Goal: Information Seeking & Learning: Learn about a topic

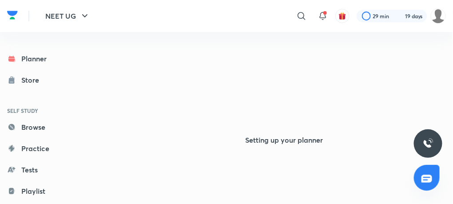
click at [72, 36] on div at bounding box center [45, 40] width 90 height 16
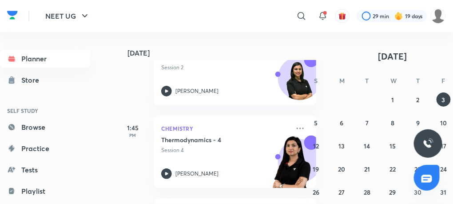
scroll to position [316, 0]
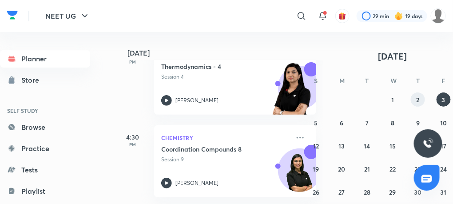
click at [418, 101] on abbr "2" at bounding box center [418, 100] width 3 height 8
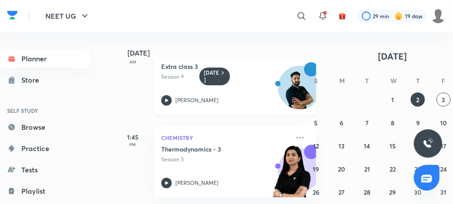
scroll to position [0, 0]
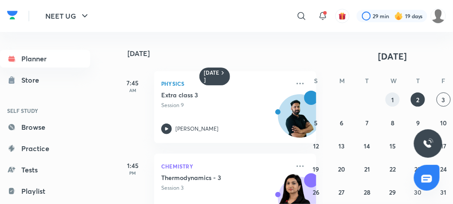
click at [395, 101] on button "1" at bounding box center [393, 99] width 14 height 14
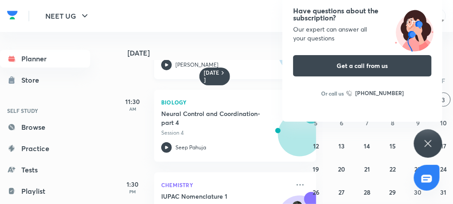
scroll to position [48, 0]
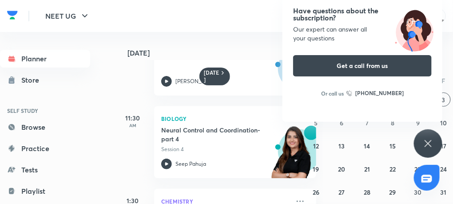
click at [432, 144] on icon at bounding box center [428, 143] width 11 height 11
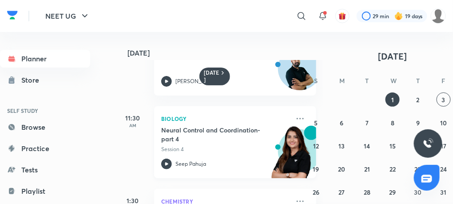
click at [166, 165] on icon at bounding box center [166, 164] width 11 height 11
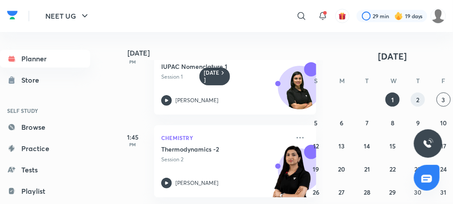
click at [414, 101] on button "2" at bounding box center [418, 99] width 14 height 14
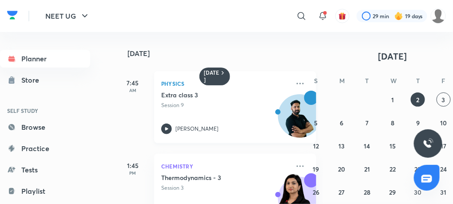
scroll to position [28, 0]
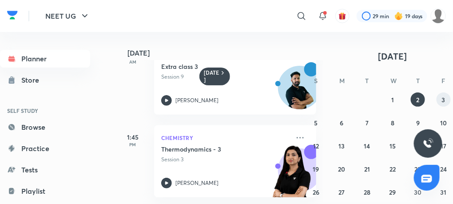
click at [444, 97] on abbr "3" at bounding box center [444, 100] width 4 height 8
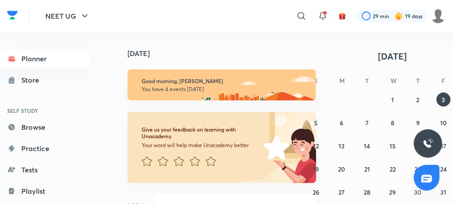
click at [204, 107] on div "Give us your feedback on learning with Unacademy Your word will help make Unaca…" at bounding box center [215, 142] width 201 height 82
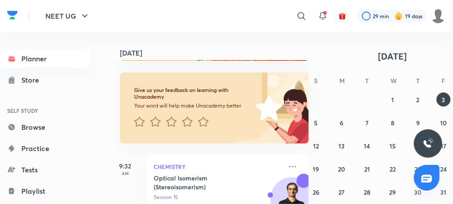
scroll to position [0, 25]
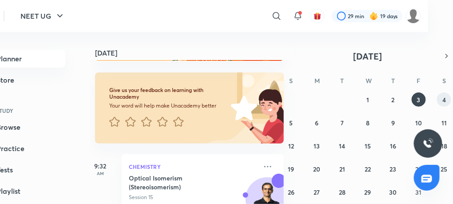
click at [443, 97] on abbr "4" at bounding box center [445, 100] width 4 height 8
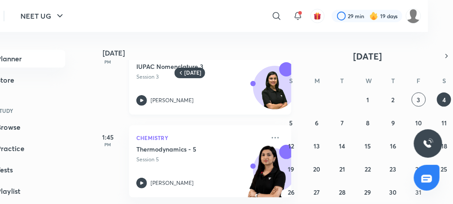
scroll to position [0, 9]
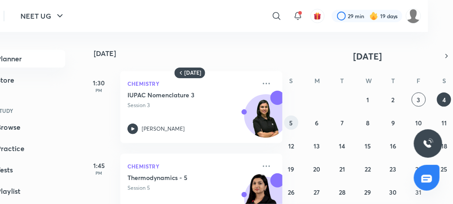
click at [293, 121] on button "5" at bounding box center [291, 123] width 14 height 14
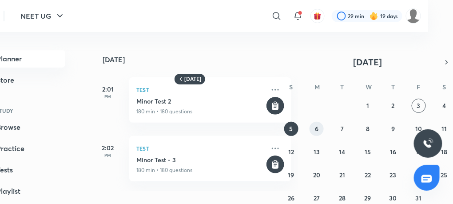
click at [320, 127] on button "6" at bounding box center [317, 129] width 14 height 14
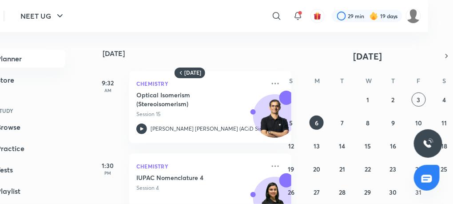
scroll to position [0, 0]
click at [303, 16] on icon at bounding box center [298, 16] width 11 height 11
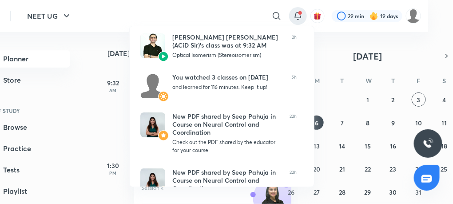
scroll to position [0, 18]
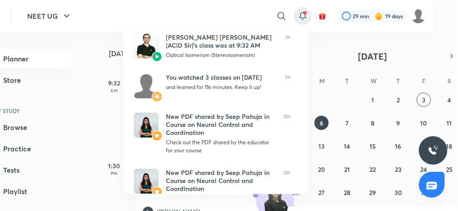
click at [117, 37] on div at bounding box center [229, 105] width 458 height 211
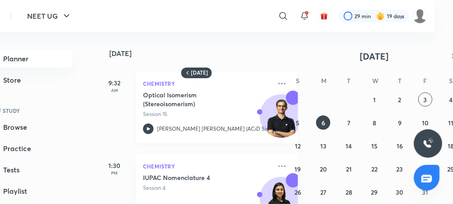
scroll to position [111, 0]
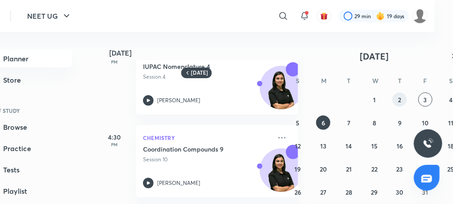
click at [402, 97] on button "2" at bounding box center [400, 99] width 14 height 14
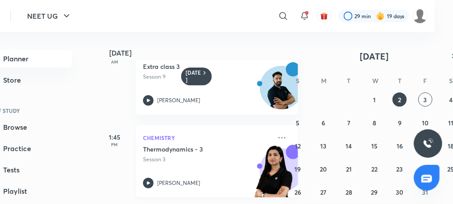
scroll to position [0, 0]
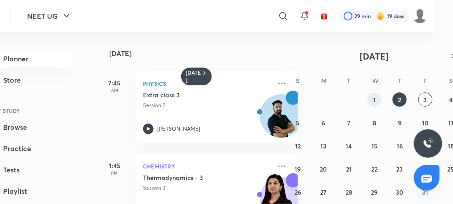
click at [375, 96] on abbr "1" at bounding box center [374, 100] width 3 height 8
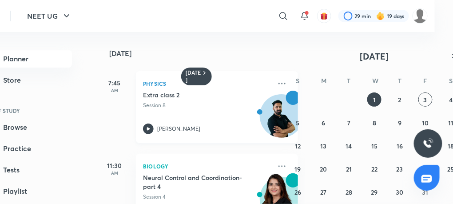
click at [146, 132] on icon at bounding box center [148, 129] width 11 height 11
click at [146, 126] on icon at bounding box center [148, 129] width 11 height 11
click at [150, 127] on icon at bounding box center [148, 129] width 11 height 11
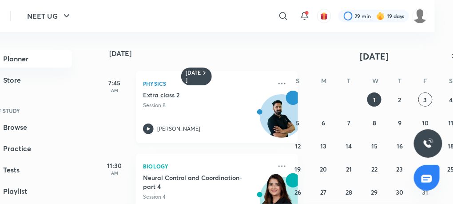
click at [150, 127] on icon at bounding box center [148, 129] width 11 height 11
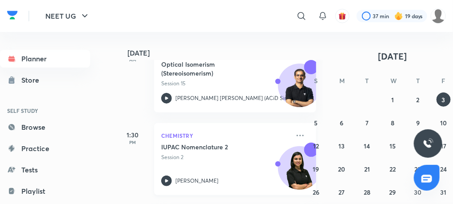
scroll to position [158, 0]
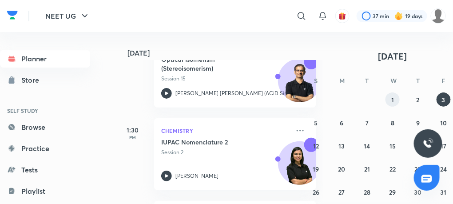
click at [394, 100] on abbr "1" at bounding box center [392, 100] width 3 height 8
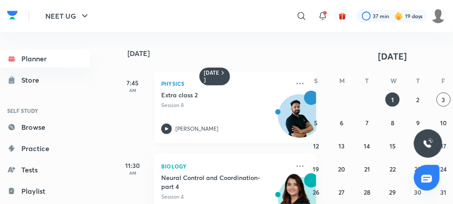
click at [168, 125] on icon at bounding box center [166, 129] width 11 height 11
click at [166, 129] on icon at bounding box center [166, 128] width 3 height 3
click at [205, 92] on h5 "Extra class 2" at bounding box center [216, 95] width 111 height 9
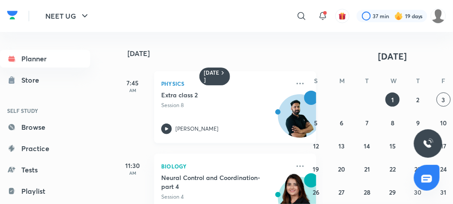
click at [205, 92] on div "Planner Store SELF STUDY Browse Practice Tests Playlist Doubts & solutions Note…" at bounding box center [226, 118] width 453 height 172
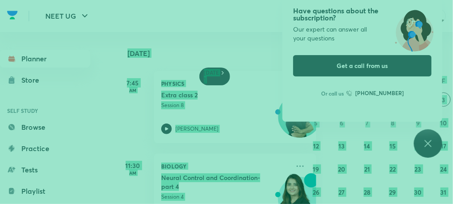
scroll to position [0, 18]
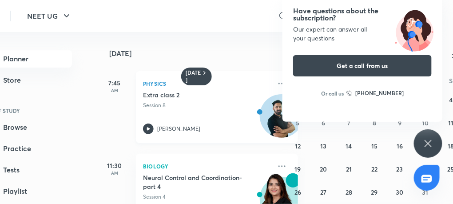
click at [173, 126] on p "[PERSON_NAME]" at bounding box center [178, 129] width 43 height 8
click at [160, 98] on h5 "Extra class 2" at bounding box center [198, 95] width 111 height 9
drag, startPoint x: 160, startPoint y: 98, endPoint x: 187, endPoint y: 112, distance: 30.6
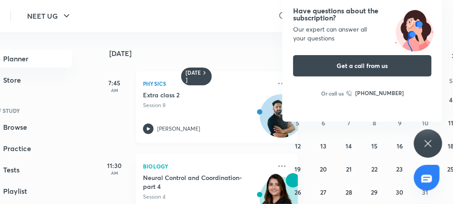
click at [187, 112] on div "Extra class 2 Session 8 Anupam Upadhayay" at bounding box center [207, 113] width 128 height 44
click at [156, 98] on h5 "Extra class 2" at bounding box center [198, 95] width 111 height 9
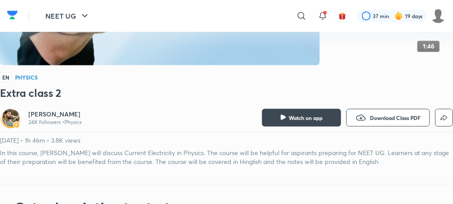
scroll to position [82, 0]
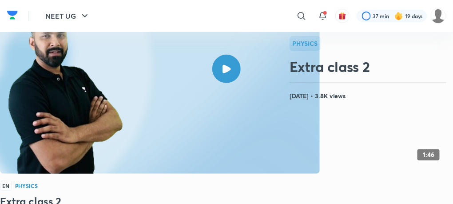
click at [191, 122] on rect at bounding box center [160, 69] width 320 height 210
click at [190, 116] on rect at bounding box center [160, 69] width 320 height 210
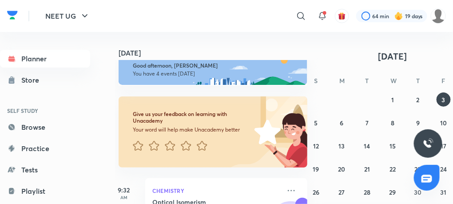
scroll to position [0, 9]
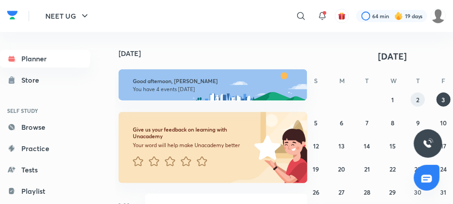
click at [418, 100] on abbr "2" at bounding box center [418, 100] width 3 height 8
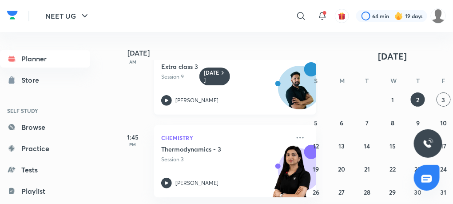
scroll to position [0, 0]
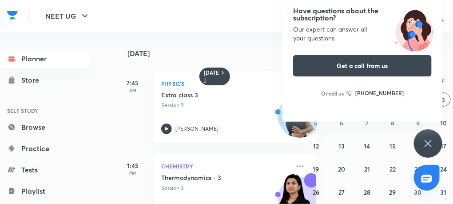
click at [430, 145] on icon at bounding box center [428, 143] width 7 height 7
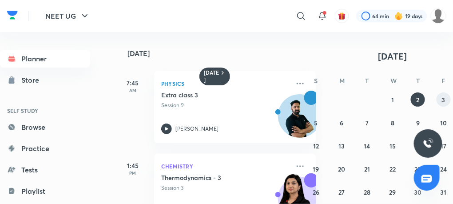
click at [446, 102] on button "3" at bounding box center [444, 99] width 14 height 14
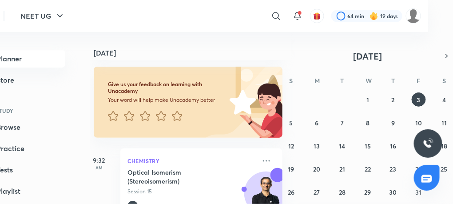
scroll to position [45, 9]
